Goal: Communication & Community: Answer question/provide support

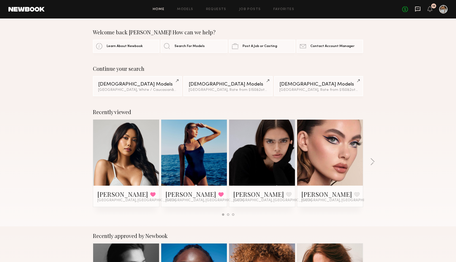
click at [419, 10] on icon at bounding box center [418, 9] width 6 height 6
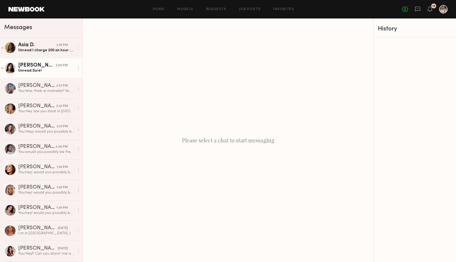
click at [42, 73] on link "[PERSON_NAME] 2:59 PM Unread: Sure!" at bounding box center [41, 68] width 82 height 20
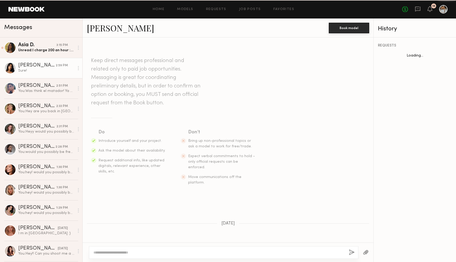
scroll to position [206, 0]
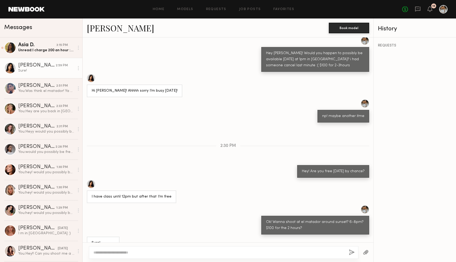
click at [118, 254] on textarea at bounding box center [218, 252] width 251 height 5
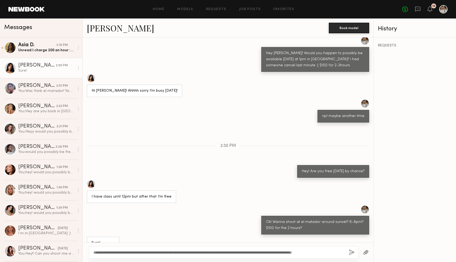
type textarea "**********"
click at [352, 251] on button "button" at bounding box center [352, 252] width 6 height 7
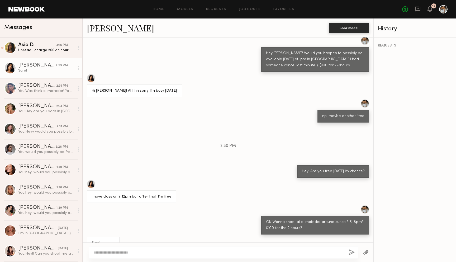
scroll to position [284, 0]
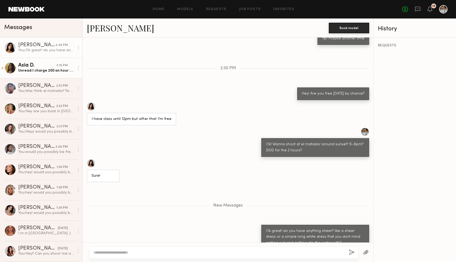
click at [48, 71] on div "Unread: I charge 200 an hour :) please let me know if you’re still interested" at bounding box center [46, 70] width 56 height 5
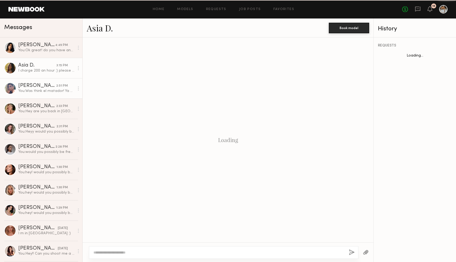
scroll to position [458, 0]
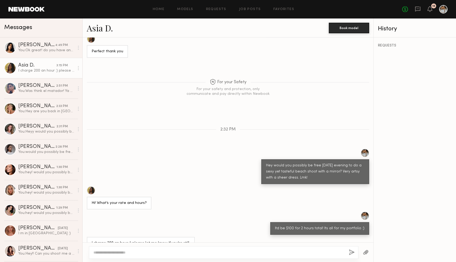
click at [96, 31] on link "Asia D." at bounding box center [100, 27] width 26 height 11
click at [155, 252] on textarea at bounding box center [218, 252] width 251 height 5
type textarea "**********"
click at [351, 252] on button "button" at bounding box center [352, 252] width 6 height 7
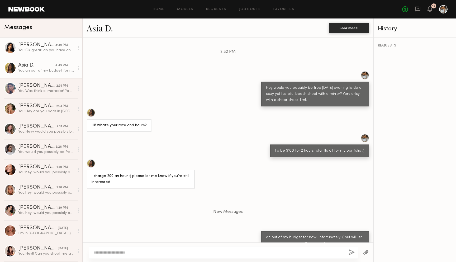
click at [30, 51] on div "You: Ok great! do you have anything sheer? like a sheer dress or a simple long …" at bounding box center [46, 50] width 56 height 5
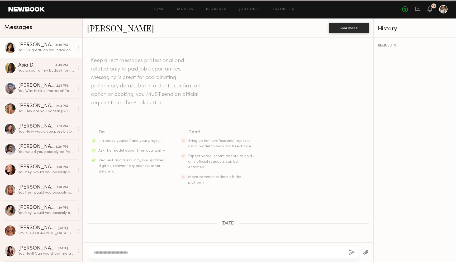
scroll to position [244, 0]
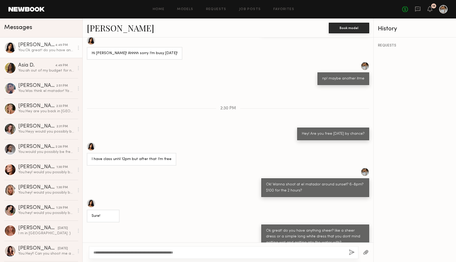
type textarea "**********"
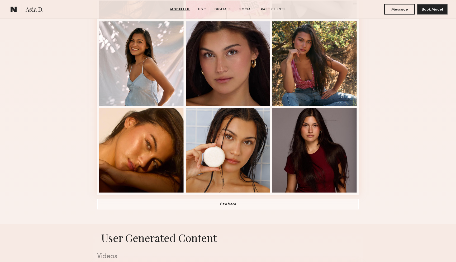
scroll to position [333, 0]
